Goal: Task Accomplishment & Management: Complete application form

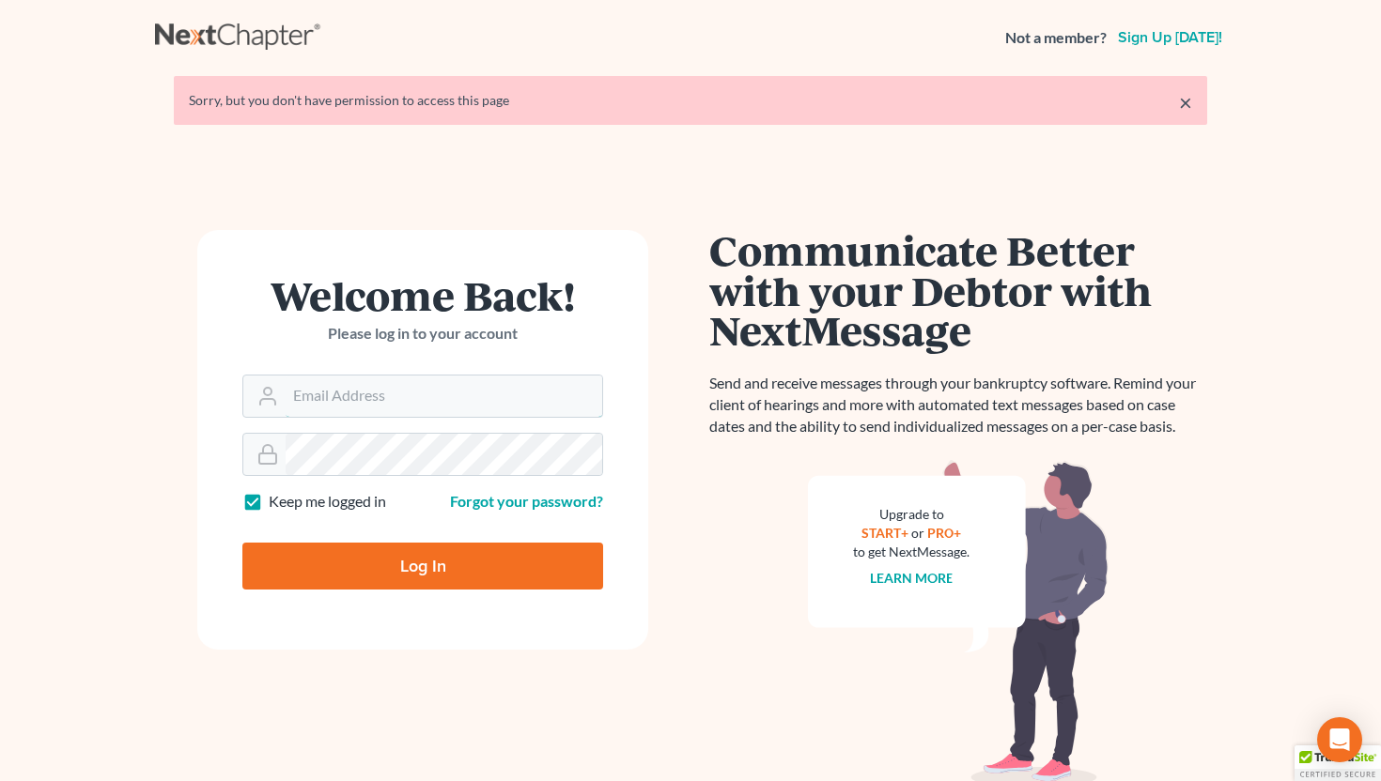
type input "info@saedilawgroup.com"
click at [385, 565] on input "Log In" at bounding box center [422, 566] width 361 height 47
type input "Thinking..."
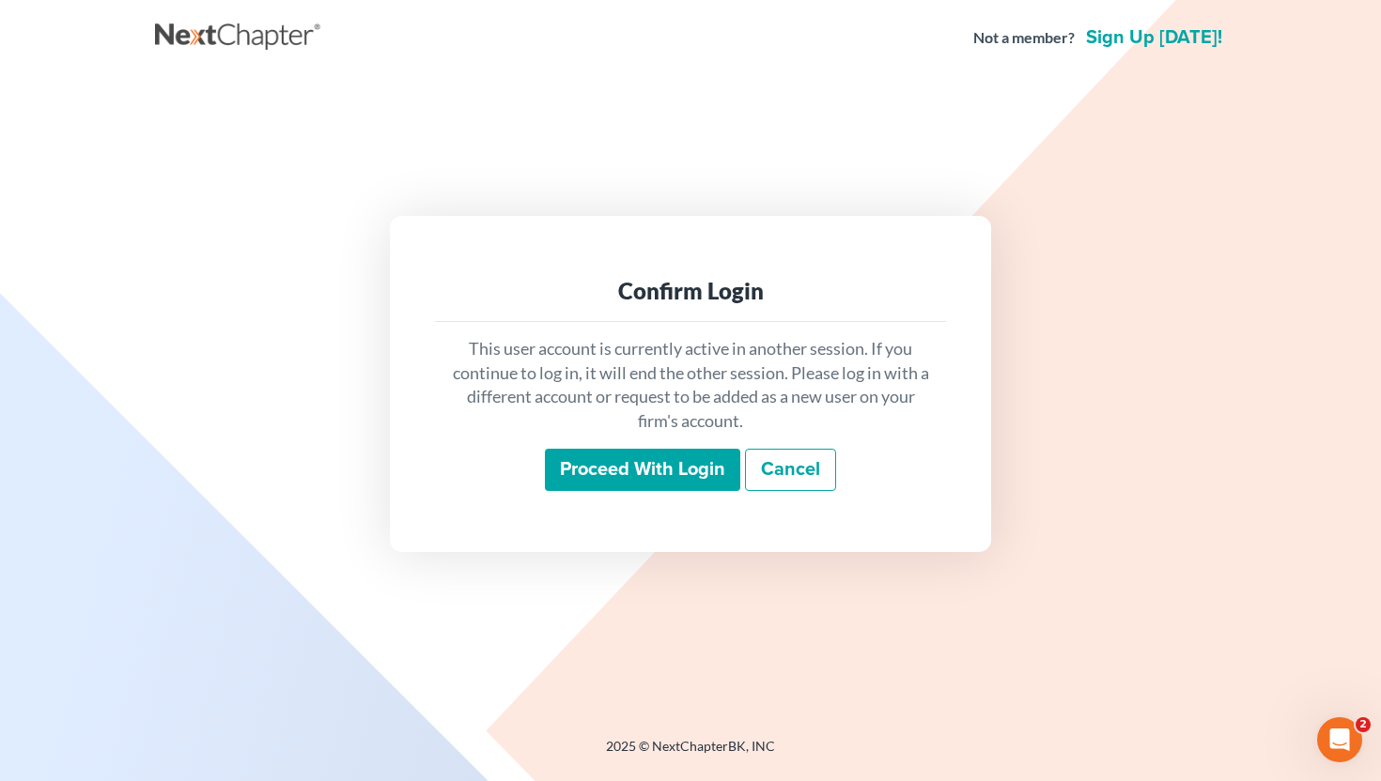
click at [640, 461] on input "Proceed with login" at bounding box center [642, 470] width 195 height 43
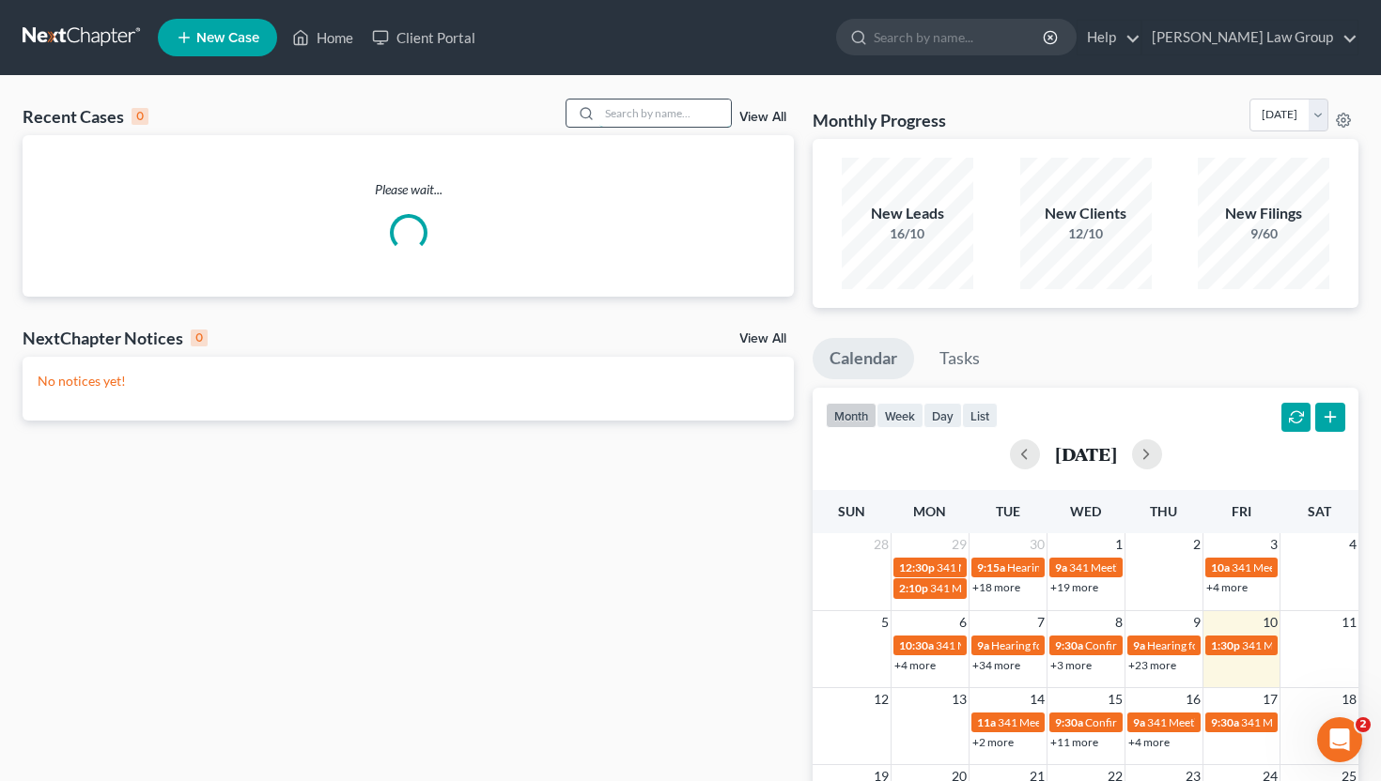
click at [628, 119] on input "search" at bounding box center [664, 113] width 131 height 27
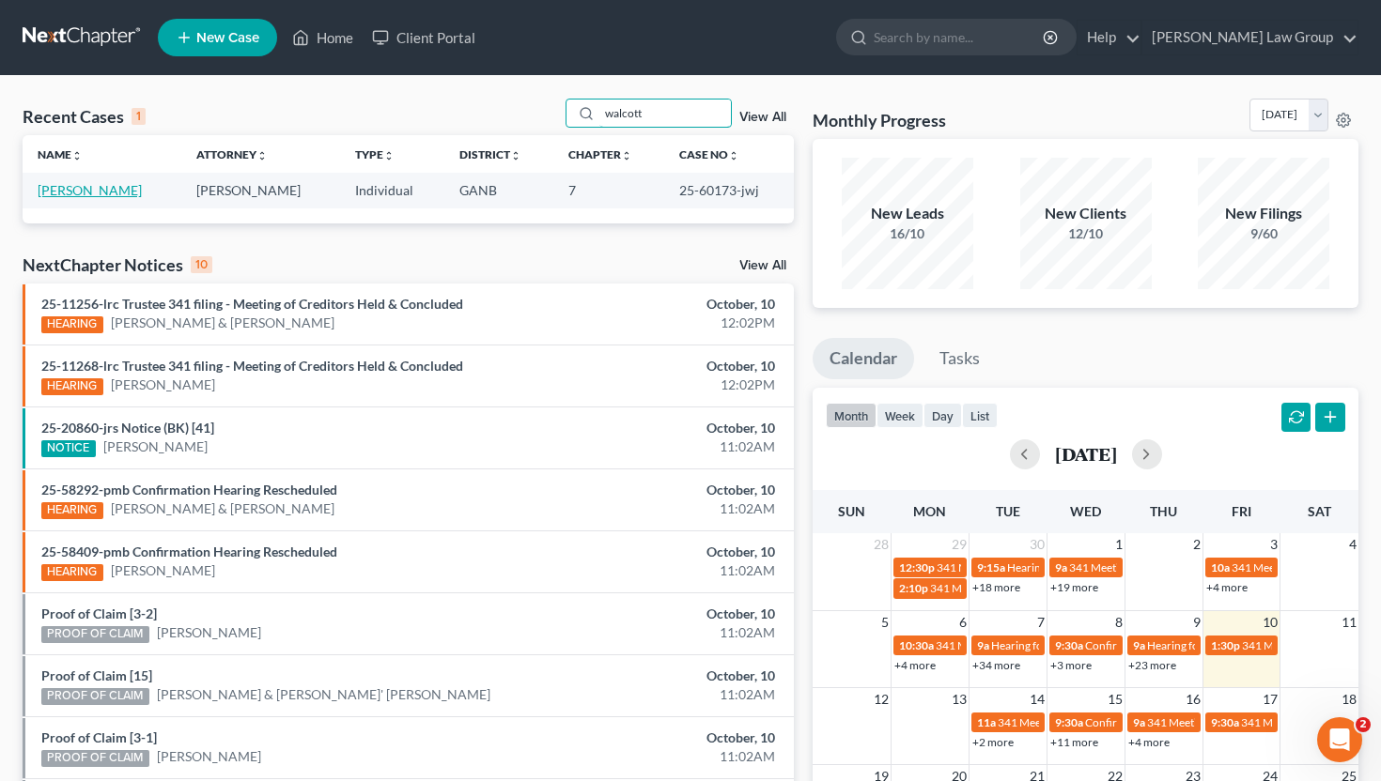
type input "walcott"
click at [69, 190] on link "[PERSON_NAME]" at bounding box center [90, 190] width 104 height 16
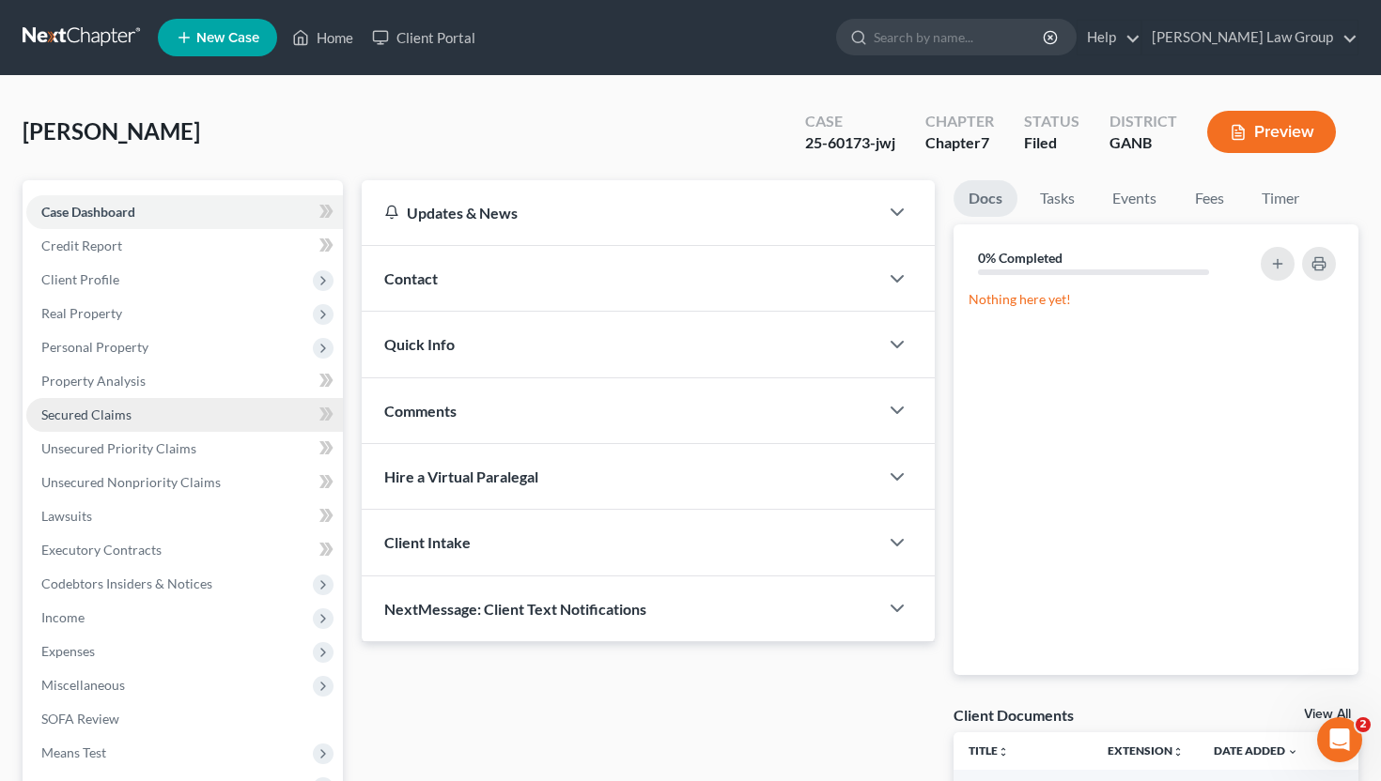
click at [96, 423] on link "Secured Claims" at bounding box center [184, 415] width 316 height 34
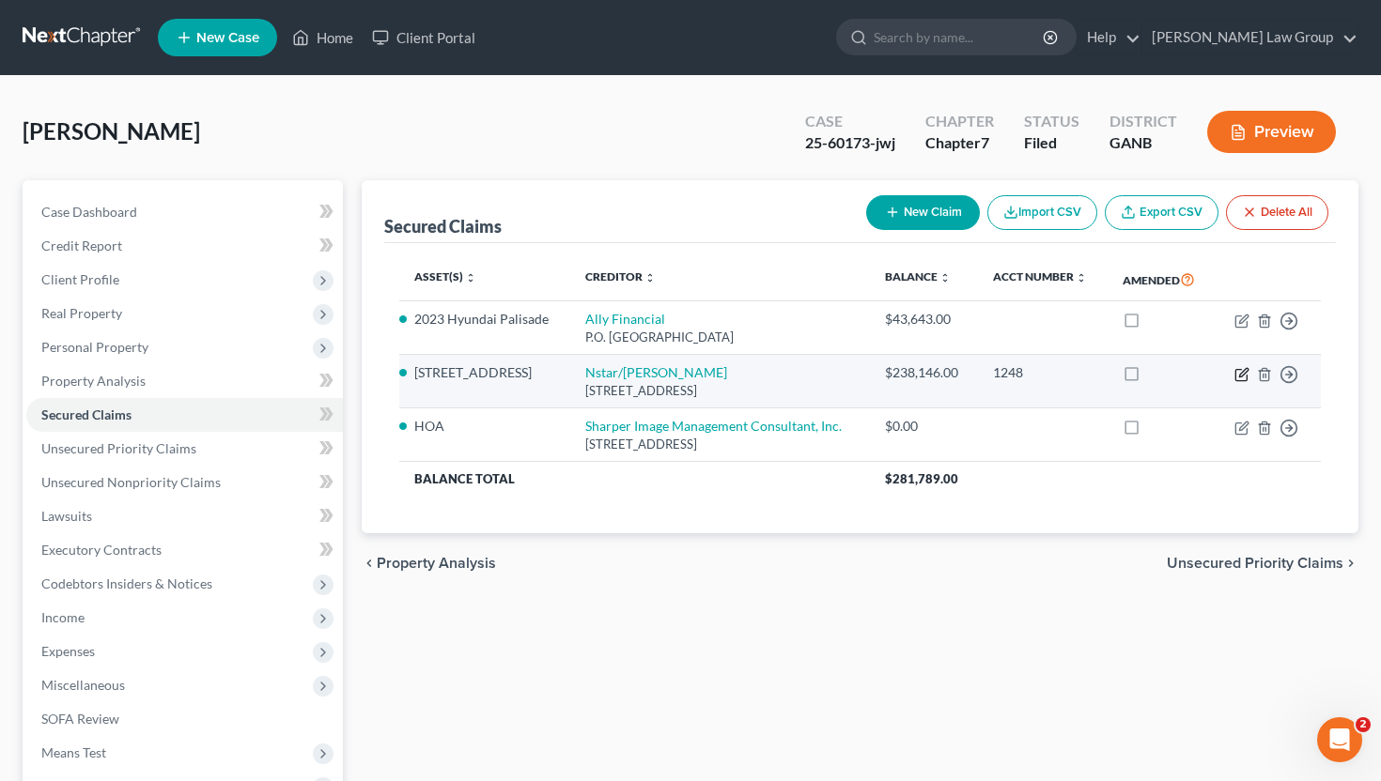
click at [1242, 373] on icon "button" at bounding box center [1241, 374] width 15 height 15
select select "45"
select select "2"
select select "0"
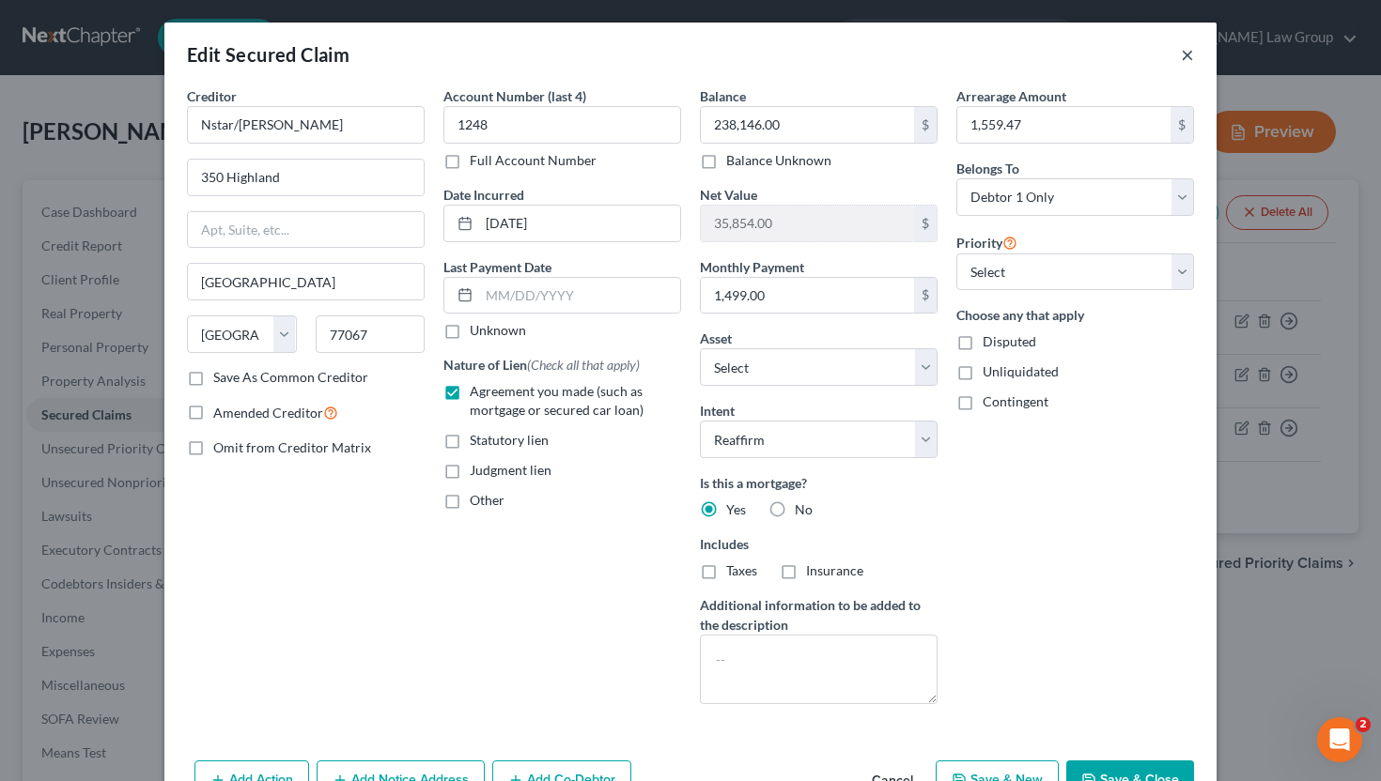
click at [1180, 55] on button "×" at bounding box center [1186, 54] width 13 height 23
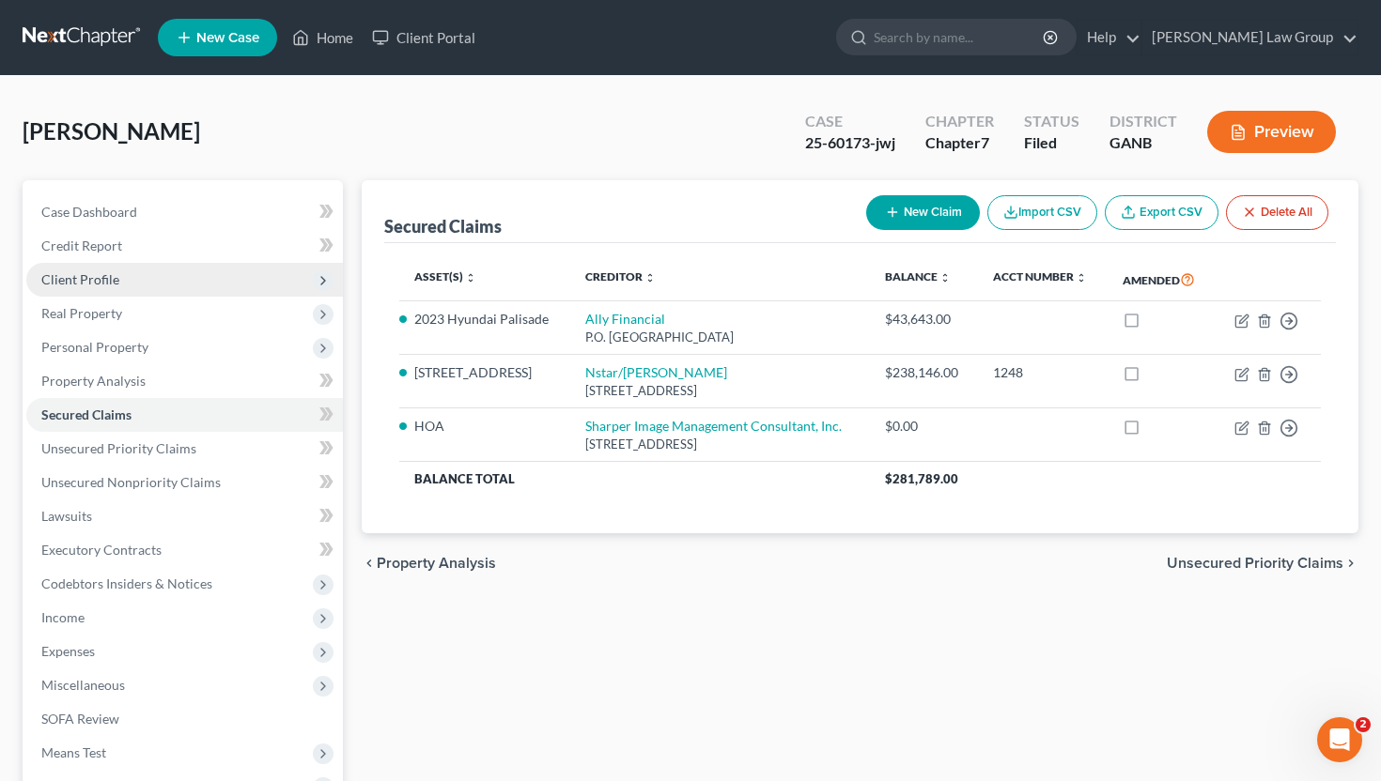
click at [173, 282] on span "Client Profile" at bounding box center [184, 280] width 316 height 34
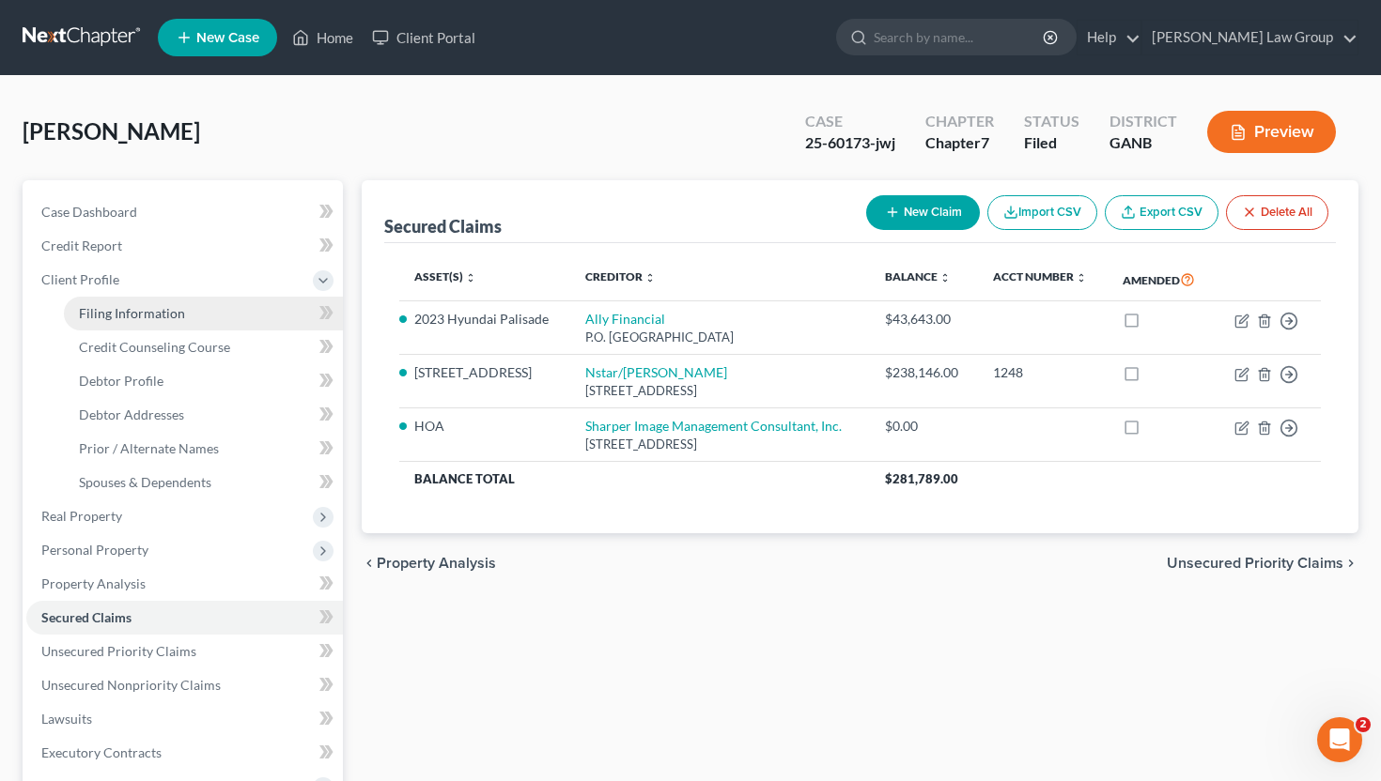
click at [172, 307] on span "Filing Information" at bounding box center [132, 313] width 106 height 16
select select "1"
select select "0"
select select "10"
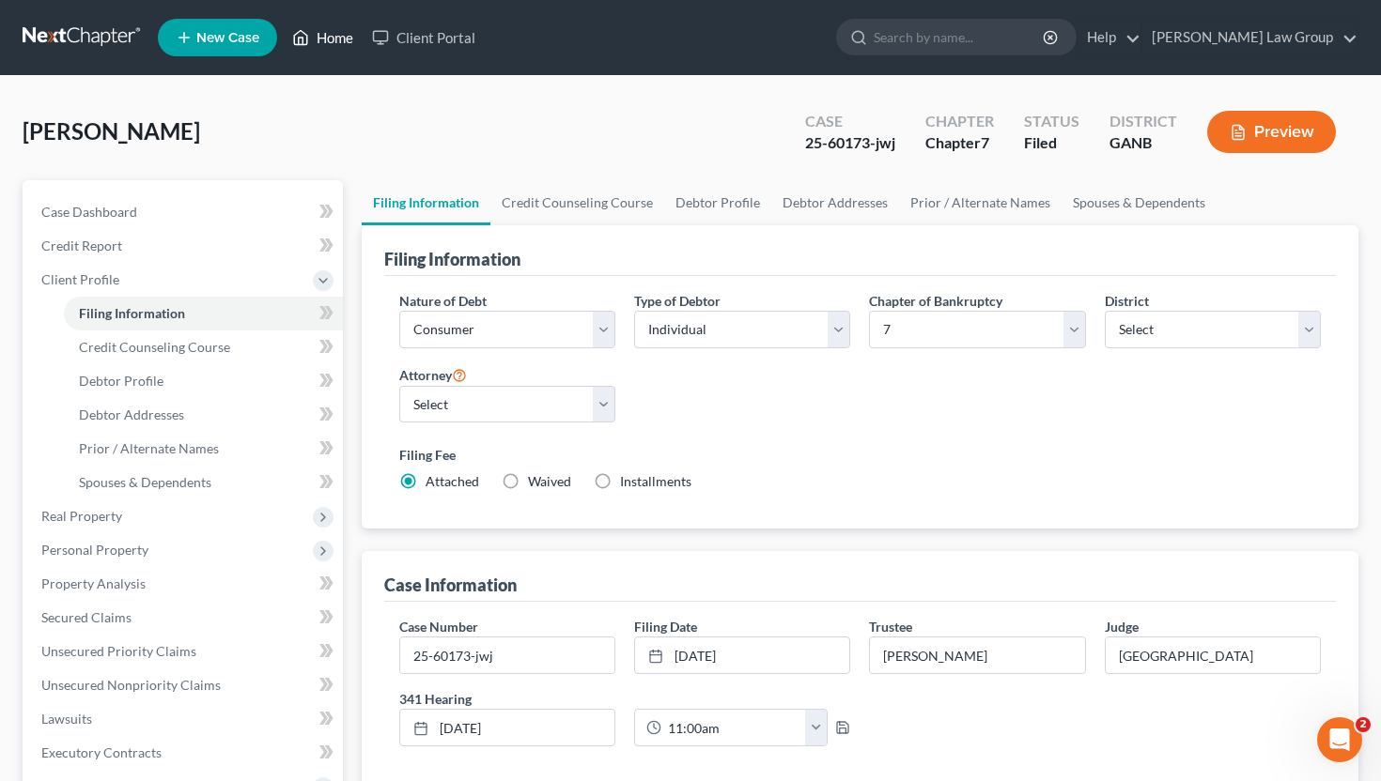
click at [341, 41] on link "Home" at bounding box center [323, 38] width 80 height 34
